Goal: Transaction & Acquisition: Download file/media

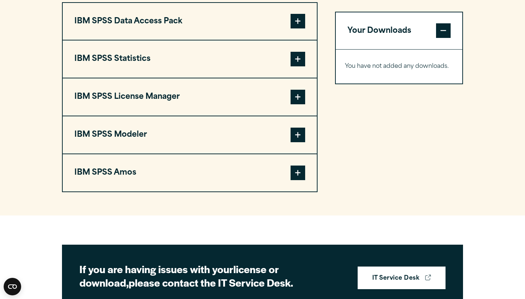
scroll to position [565, 0]
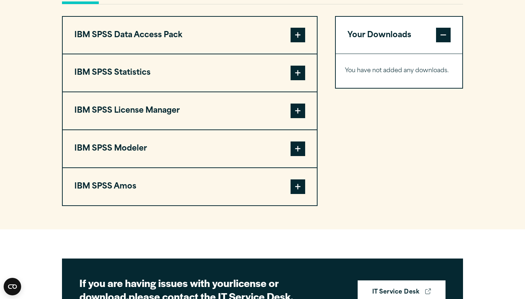
click at [282, 91] on button "IBM SPSS Statistics" at bounding box center [190, 72] width 254 height 37
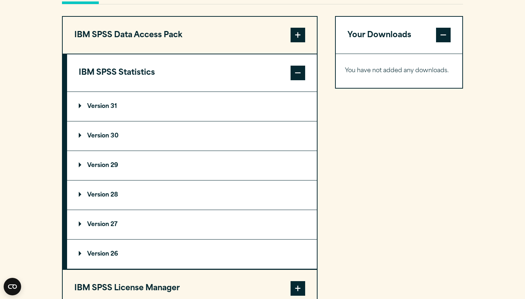
click at [159, 121] on summary "Version 31" at bounding box center [192, 106] width 250 height 29
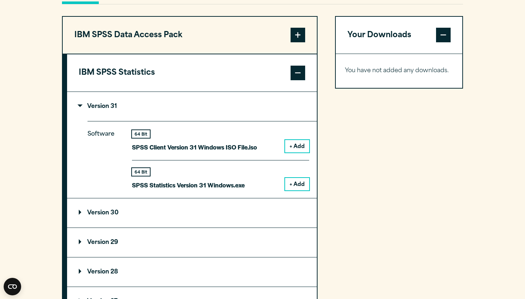
click at [297, 152] on button "+ Add" at bounding box center [297, 146] width 24 height 12
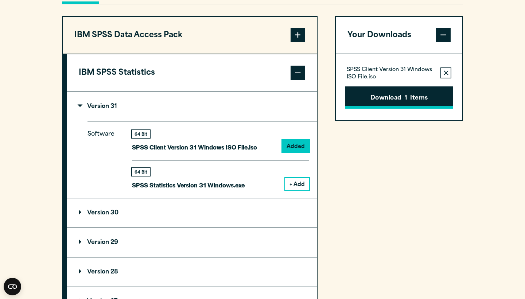
click at [422, 109] on button "Download 1 Items" at bounding box center [399, 97] width 108 height 23
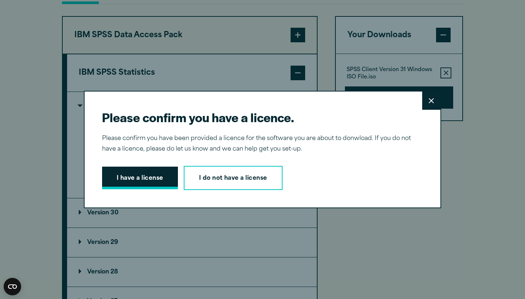
click at [135, 183] on button "I have a license" at bounding box center [140, 178] width 76 height 23
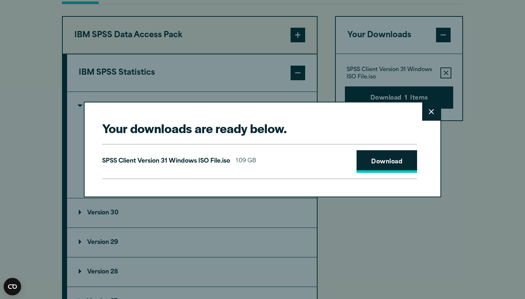
click at [399, 157] on link "Download" at bounding box center [386, 161] width 61 height 23
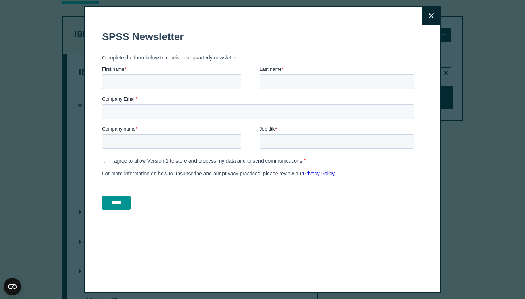
click at [433, 14] on icon at bounding box center [431, 15] width 5 height 5
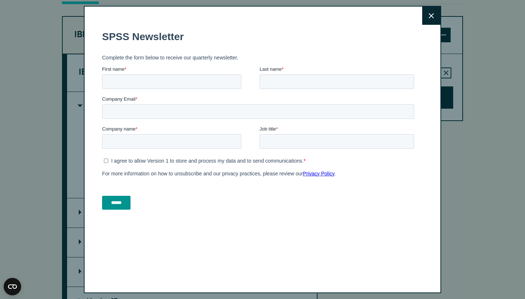
click at [429, 16] on icon at bounding box center [431, 15] width 5 height 5
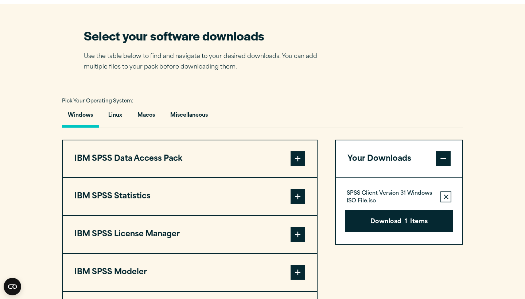
scroll to position [500, 0]
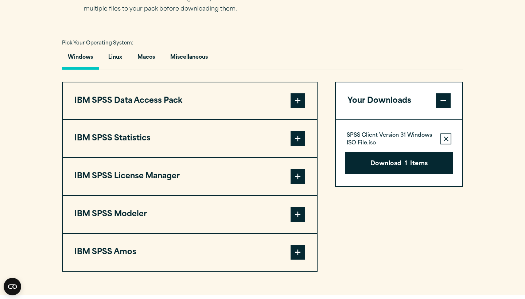
click at [231, 156] on button "IBM SPSS Statistics" at bounding box center [190, 138] width 254 height 37
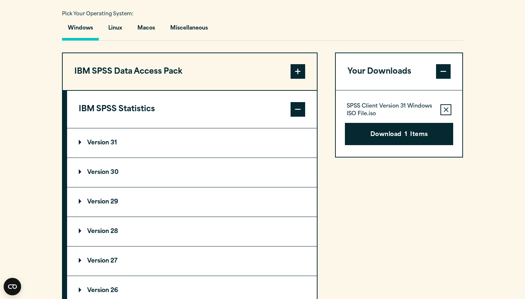
scroll to position [531, 0]
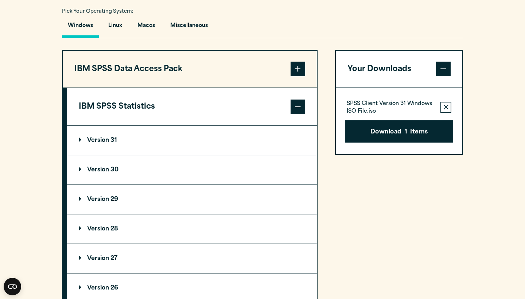
click at [171, 155] on summary "Version 31" at bounding box center [192, 140] width 250 height 29
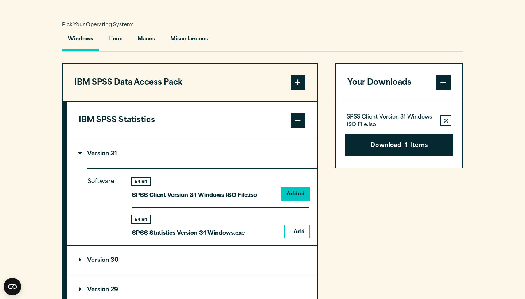
scroll to position [519, 0]
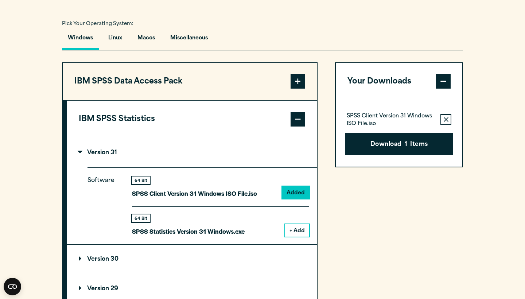
click at [112, 156] on p "Version 31" at bounding box center [98, 153] width 38 height 6
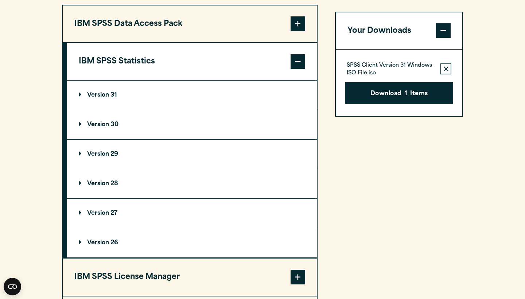
scroll to position [598, 0]
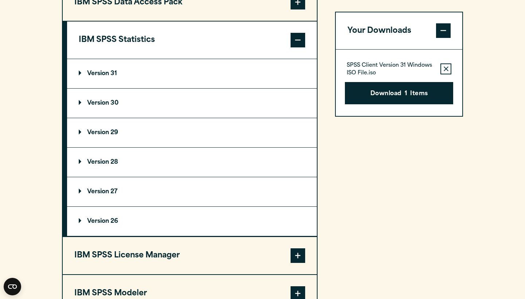
click at [447, 63] on button "Remove this item from your software download list" at bounding box center [445, 68] width 11 height 11
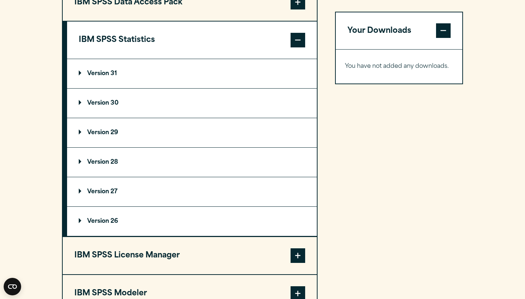
click at [444, 36] on span at bounding box center [443, 31] width 15 height 15
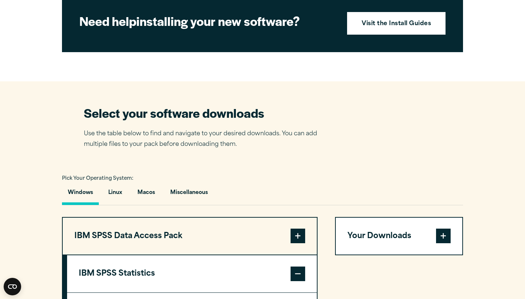
scroll to position [365, 0]
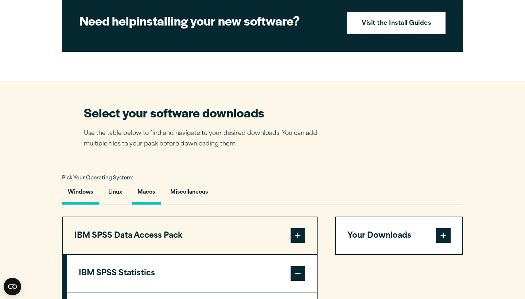
click at [149, 204] on button "Macos" at bounding box center [146, 194] width 29 height 21
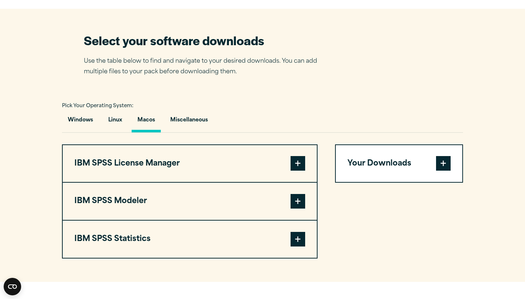
scroll to position [498, 0]
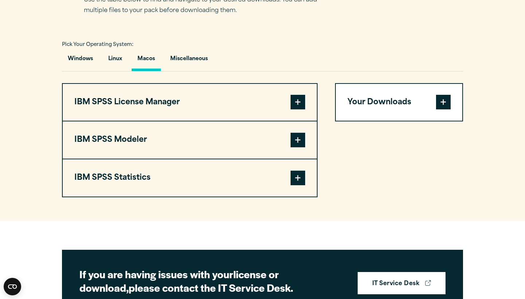
click at [211, 196] on button "IBM SPSS Statistics" at bounding box center [190, 177] width 254 height 37
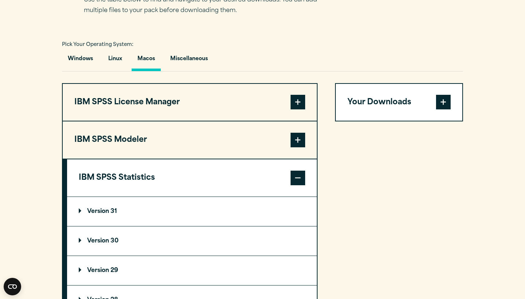
click at [179, 226] on summary "Version 31" at bounding box center [192, 211] width 250 height 29
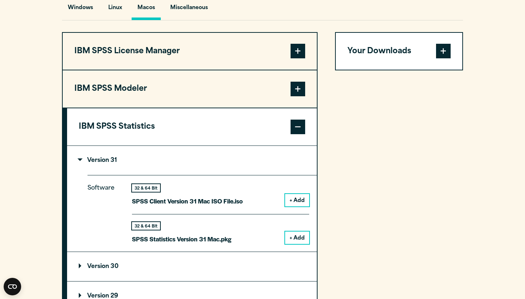
scroll to position [595, 0]
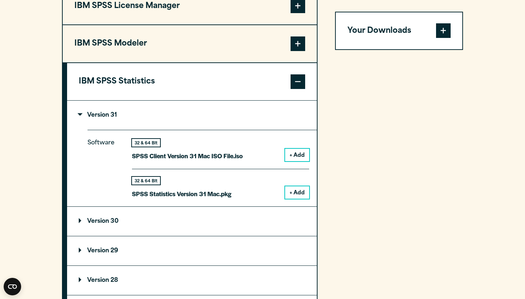
click at [296, 199] on button "+ Add" at bounding box center [297, 192] width 24 height 12
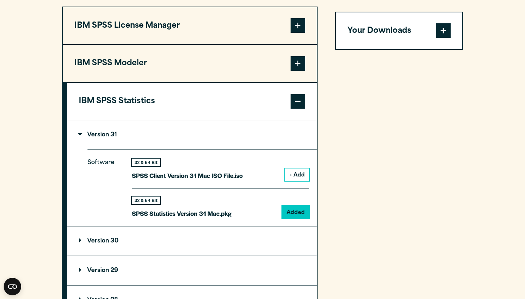
scroll to position [670, 0]
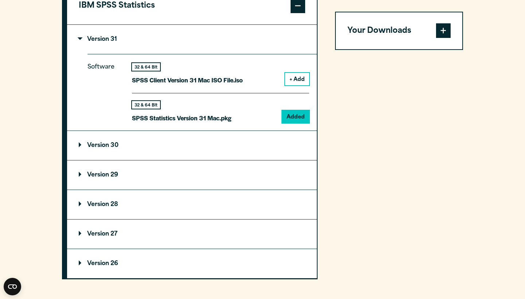
click at [168, 123] on p "SPSS Statistics Version 31 Mac.pkg" at bounding box center [182, 118] width 100 height 11
click at [448, 26] on span at bounding box center [443, 31] width 15 height 15
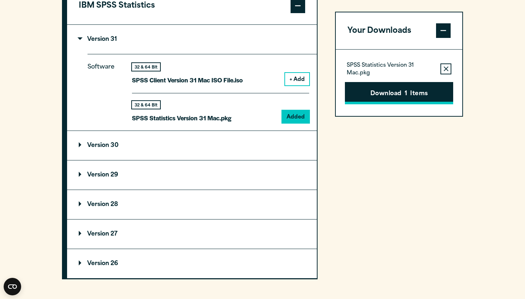
click at [412, 96] on button "Download 1 Items" at bounding box center [399, 93] width 108 height 23
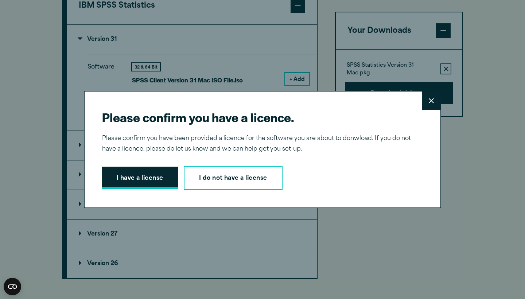
click at [158, 179] on button "I have a license" at bounding box center [140, 178] width 76 height 23
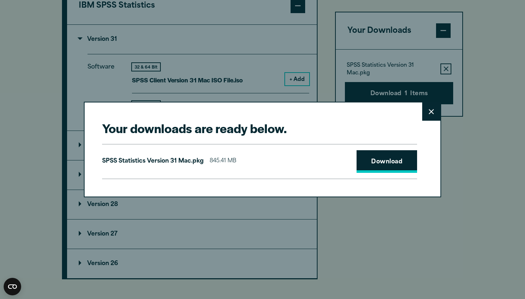
click at [379, 158] on link "Download" at bounding box center [386, 161] width 61 height 23
click at [430, 113] on icon at bounding box center [431, 111] width 5 height 5
